Goal: Task Accomplishment & Management: Use online tool/utility

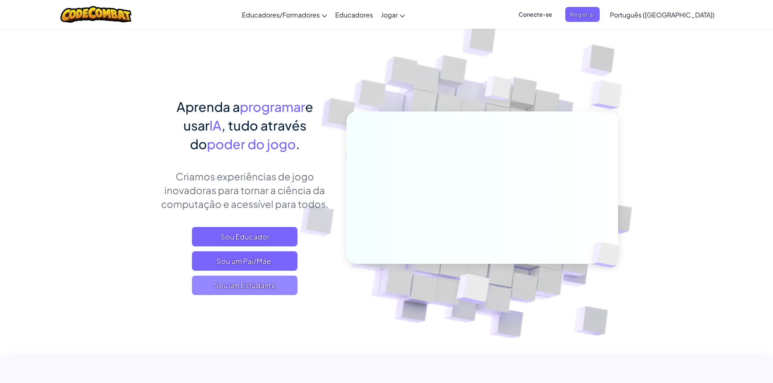
click at [270, 290] on font "Sou um Estudante" at bounding box center [245, 285] width 62 height 9
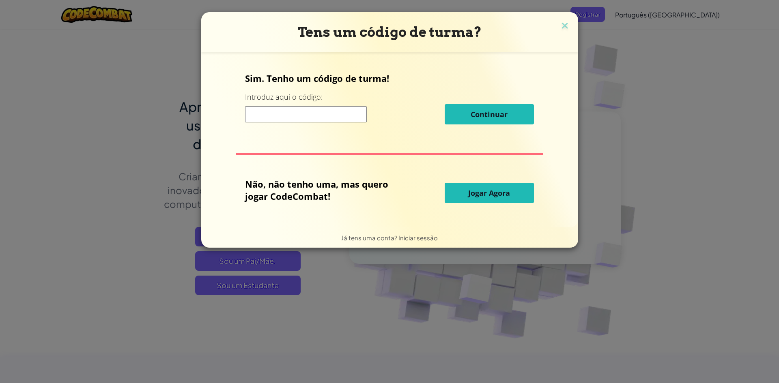
click at [315, 119] on input at bounding box center [306, 114] width 122 height 16
click at [480, 191] on font "Jogar Agora" at bounding box center [489, 193] width 42 height 10
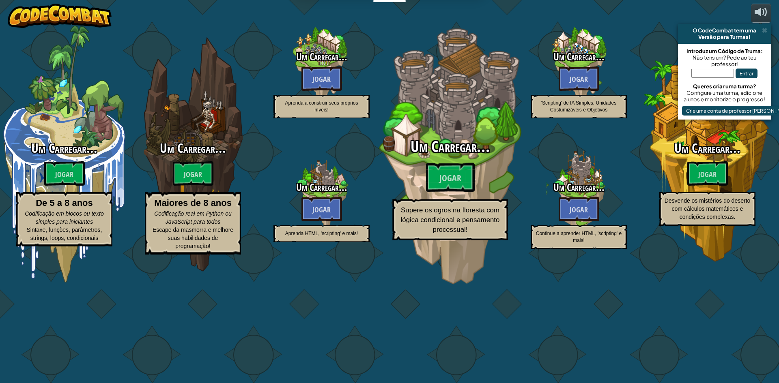
select select "pt-PT"
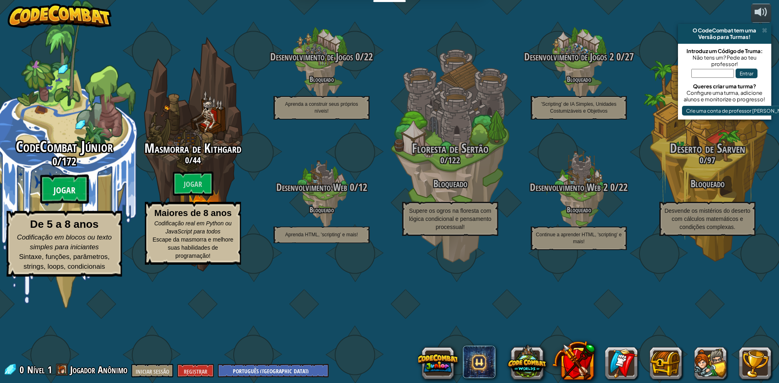
click at [62, 197] on font "Jogar" at bounding box center [65, 191] width 22 height 12
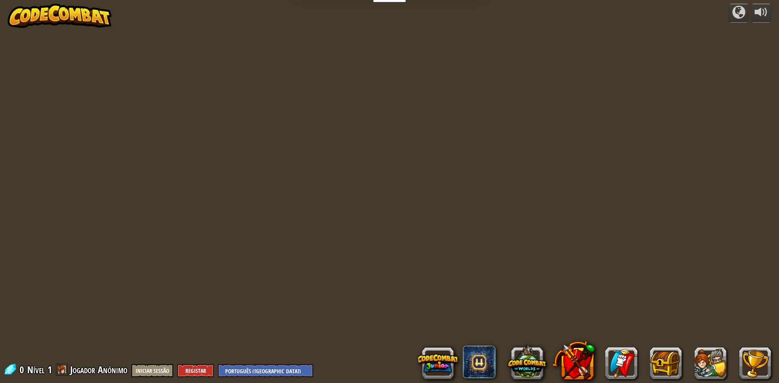
select select "pt-PT"
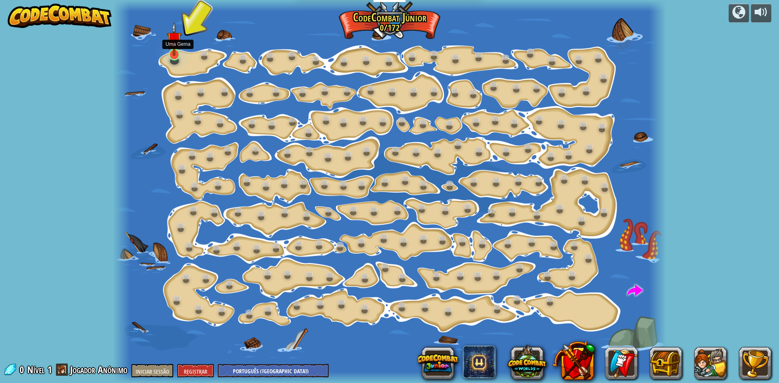
click at [178, 53] on img at bounding box center [174, 39] width 15 height 34
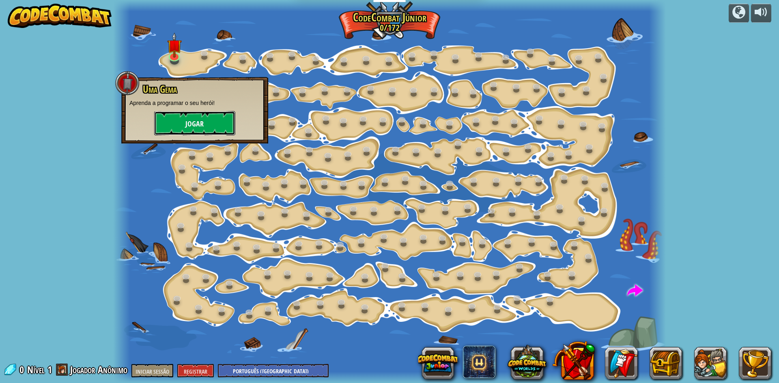
click at [195, 131] on button "Jogar" at bounding box center [194, 123] width 81 height 24
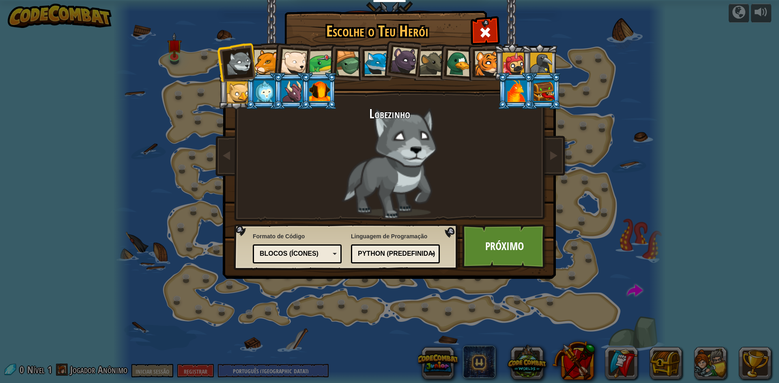
click at [264, 67] on div at bounding box center [266, 62] width 25 height 25
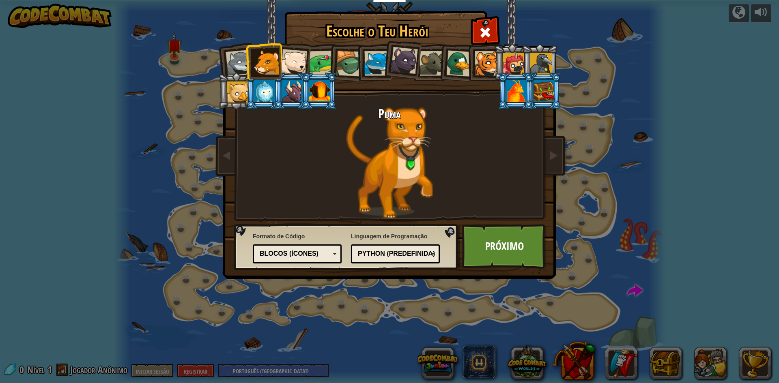
click at [427, 256] on font "Python (Predefinida)" at bounding box center [396, 253] width 77 height 7
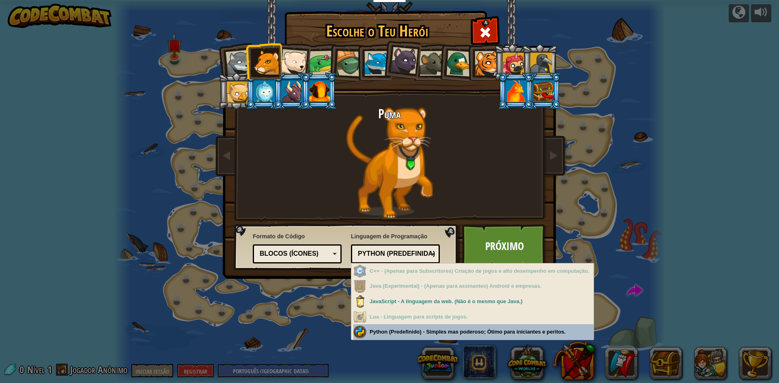
click at [398, 331] on div "Escolhe o Teu Herói 0 Lobezinho Puma Filhote de Urso Polar Sapo Tartaruga Rapos…" at bounding box center [389, 191] width 779 height 383
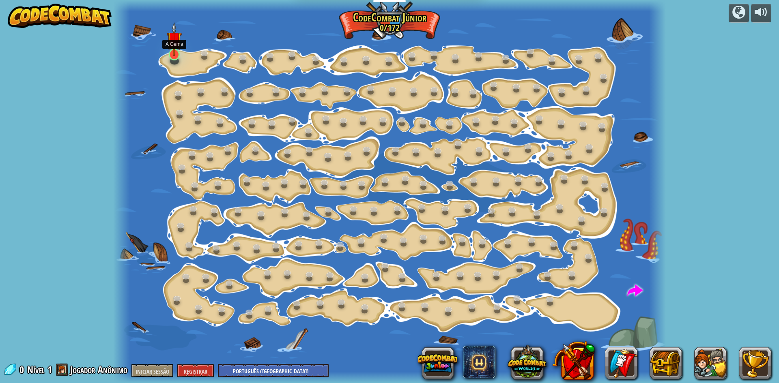
click at [169, 51] on img at bounding box center [174, 39] width 15 height 34
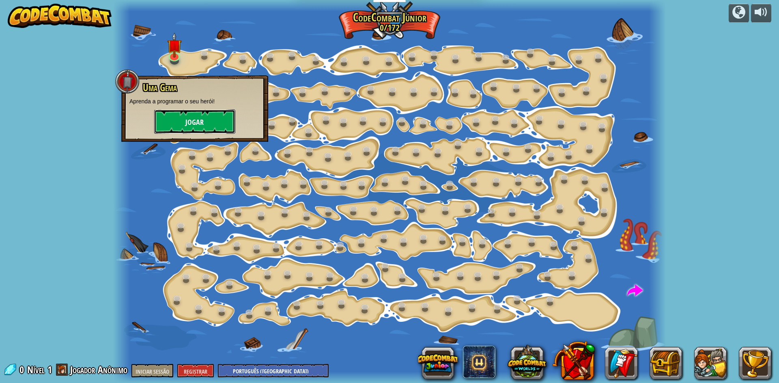
click at [198, 126] on font "Jogar" at bounding box center [194, 123] width 18 height 10
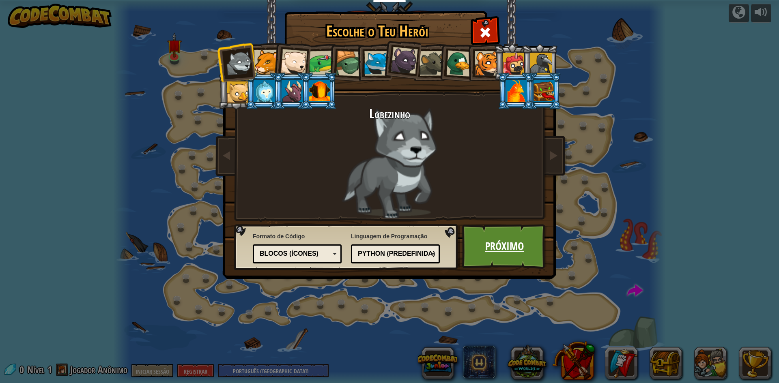
click at [503, 252] on font "Próximo" at bounding box center [504, 246] width 39 height 15
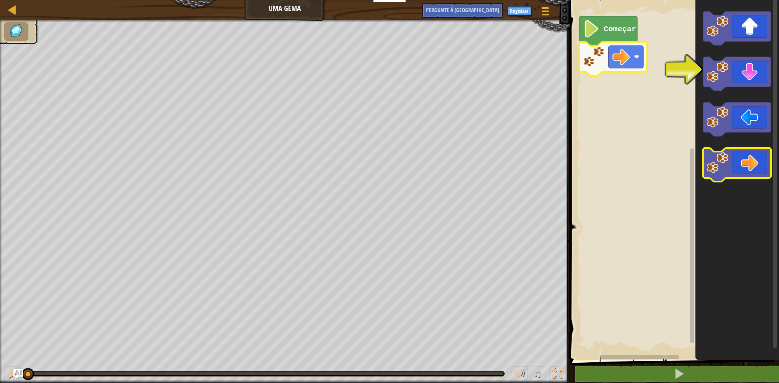
click at [755, 158] on icon "Espaço de trabalho de Blockly" at bounding box center [737, 165] width 68 height 34
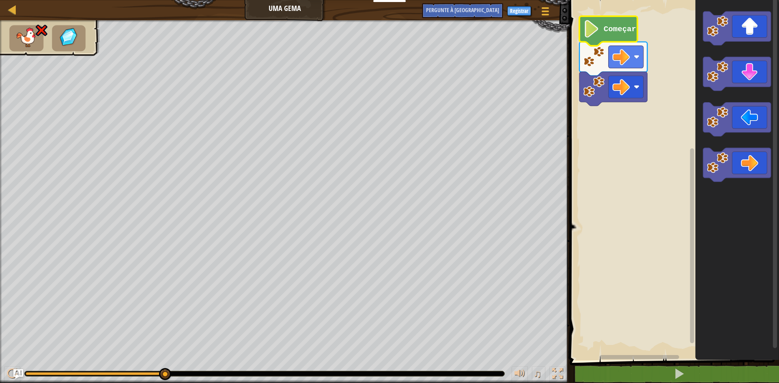
click at [591, 21] on image "Espaço de trabalho de Blockly" at bounding box center [591, 28] width 17 height 17
click at [592, 38] on icon "Espaço de trabalho de Blockly" at bounding box center [608, 31] width 58 height 30
click at [584, 81] on g "Espaço de trabalho de Blockly" at bounding box center [613, 89] width 68 height 34
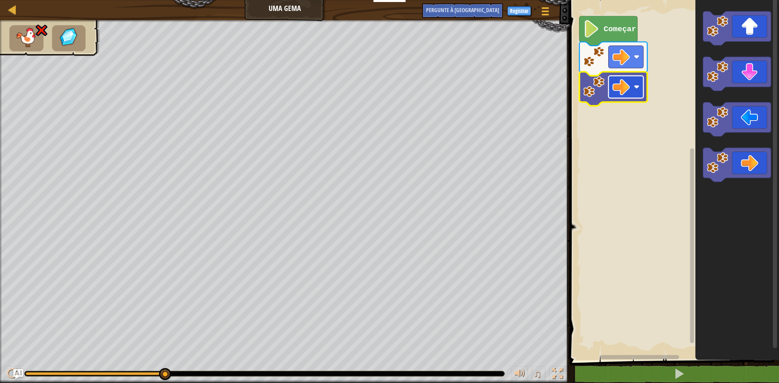
click at [619, 93] on image "Espaço de trabalho de Blockly" at bounding box center [620, 86] width 17 height 17
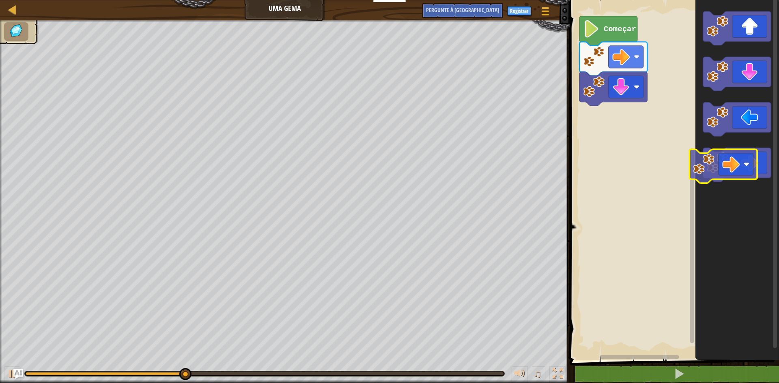
click at [609, 135] on div "Começar" at bounding box center [673, 178] width 212 height 365
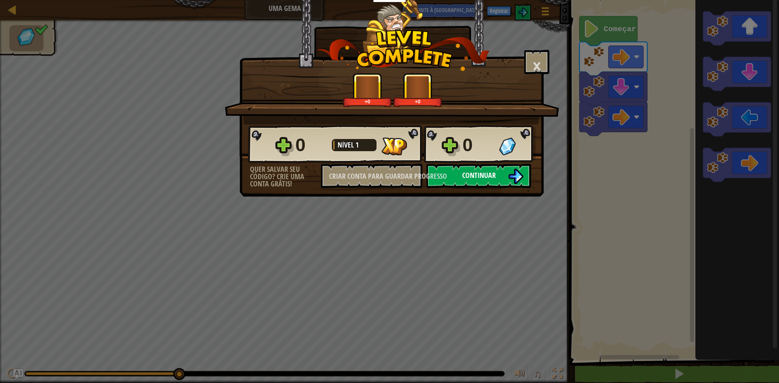
click at [488, 175] on font "Continuar" at bounding box center [479, 175] width 34 height 10
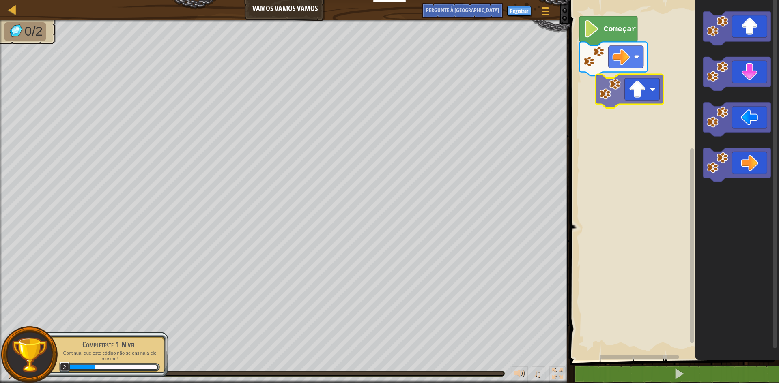
click at [625, 116] on div "Começar" at bounding box center [673, 178] width 212 height 365
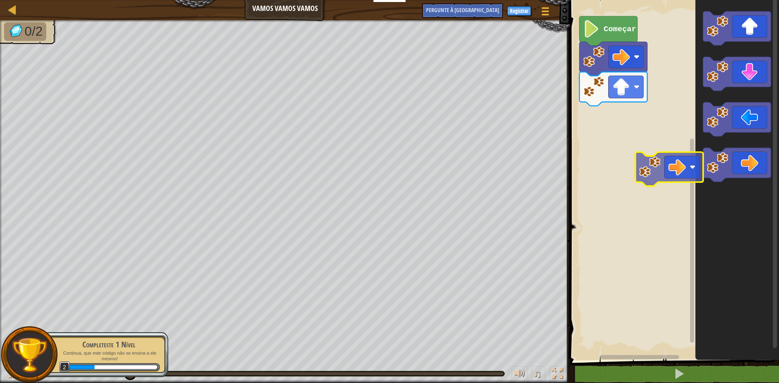
click at [671, 174] on div "Começar" at bounding box center [673, 178] width 212 height 365
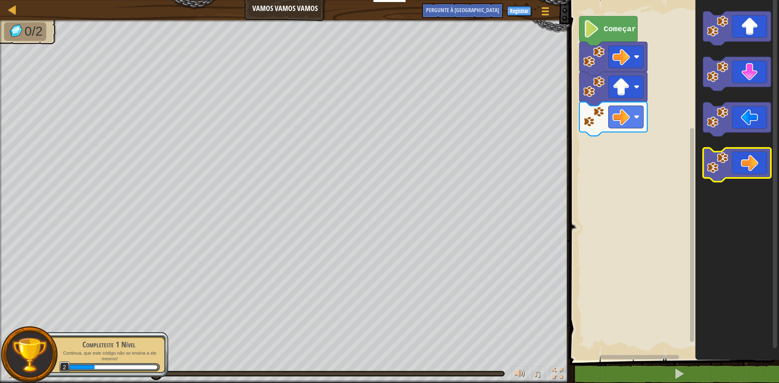
click at [674, 161] on div "Começar" at bounding box center [673, 178] width 212 height 365
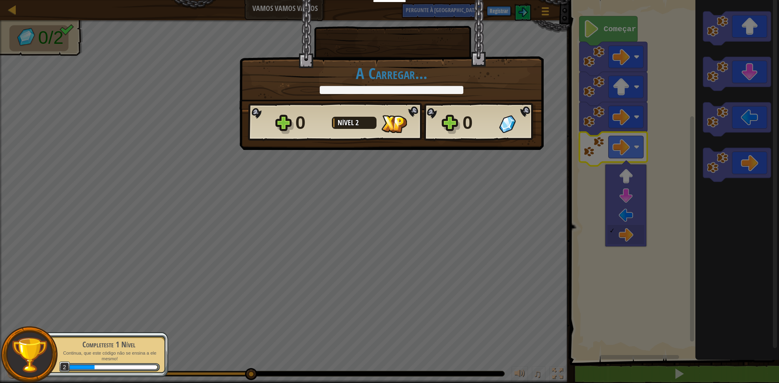
click at [668, 159] on div "× Quão divertido foi este nível? A Carregar... Reticulating Splines... A Carreg…" at bounding box center [389, 191] width 779 height 383
